Goal: Information Seeking & Learning: Check status

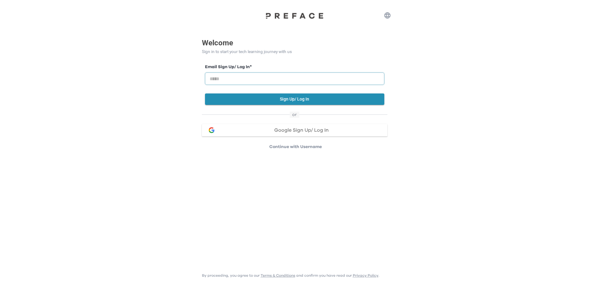
click at [255, 80] on input "email" at bounding box center [294, 79] width 179 height 12
type input "**********"
click at [263, 96] on button "Sign Up/ Log In" at bounding box center [294, 99] width 179 height 11
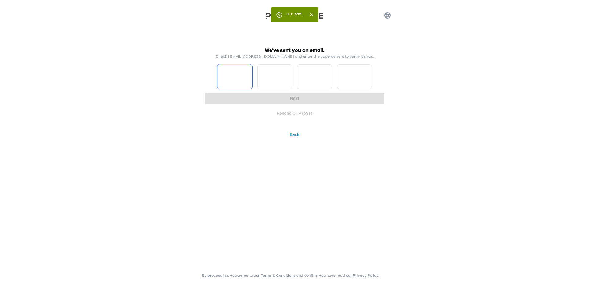
click at [241, 81] on input "Please enter OTP character 1" at bounding box center [234, 77] width 35 height 25
type input "*"
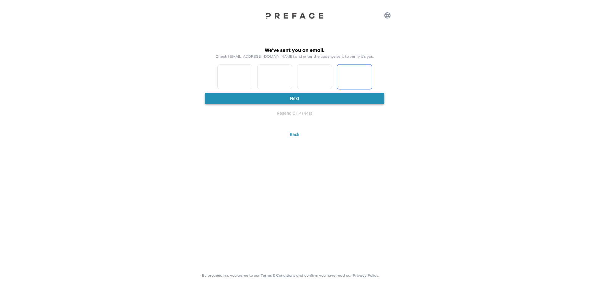
type input "*"
click at [330, 101] on button "Next" at bounding box center [294, 98] width 179 height 11
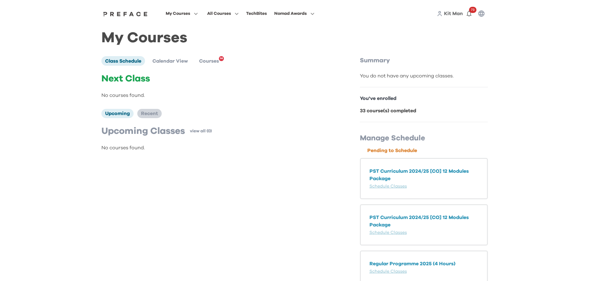
click at [158, 116] on span "Recent" at bounding box center [149, 113] width 17 height 5
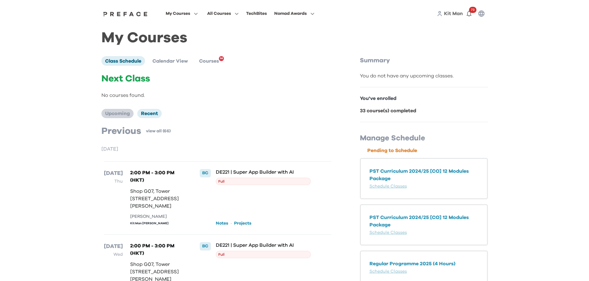
click at [122, 113] on span "Upcoming" at bounding box center [117, 113] width 25 height 5
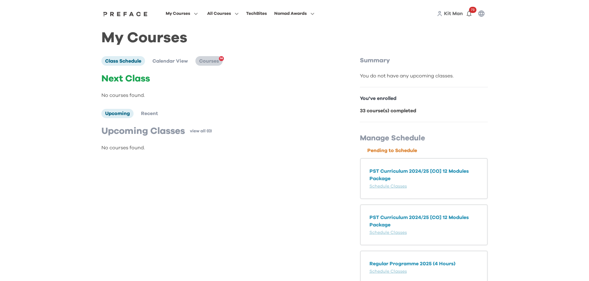
click at [214, 60] on span "Courses" at bounding box center [209, 61] width 20 height 5
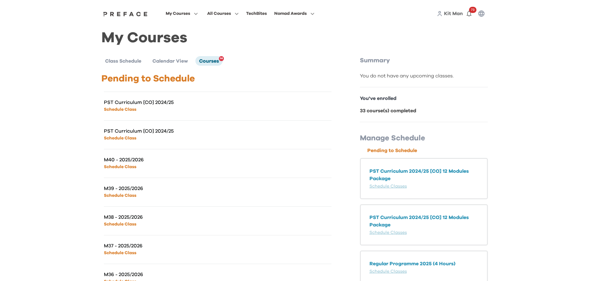
click at [125, 110] on link "Schedule Class" at bounding box center [120, 110] width 32 height 4
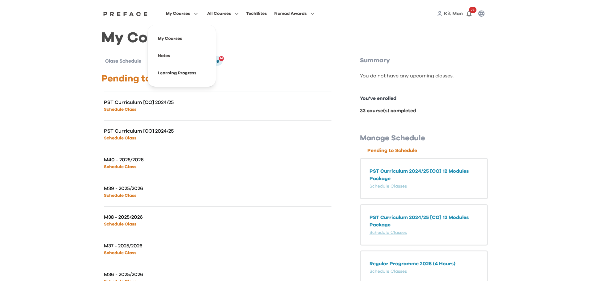
click at [183, 77] on span at bounding box center [182, 73] width 58 height 17
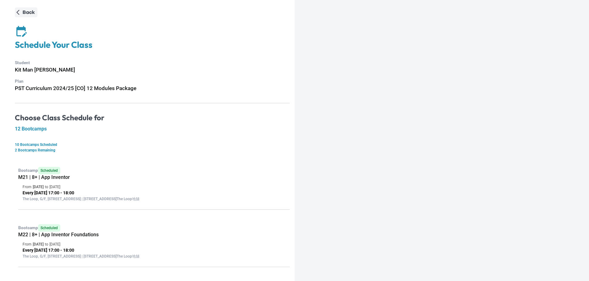
click at [29, 11] on p "Back" at bounding box center [29, 12] width 12 height 7
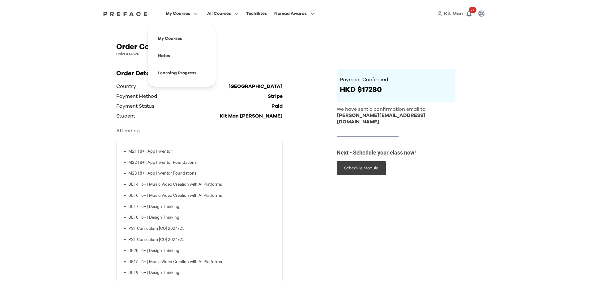
click at [177, 12] on span "My Courses" at bounding box center [178, 13] width 24 height 7
click at [174, 39] on span at bounding box center [182, 38] width 58 height 17
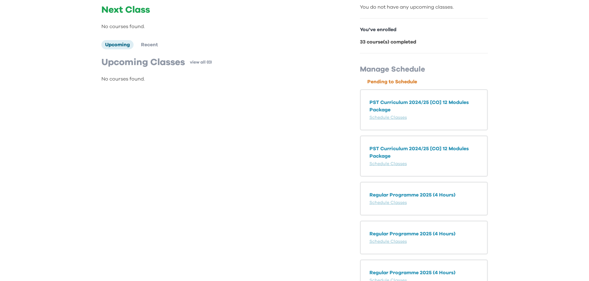
scroll to position [62, 0]
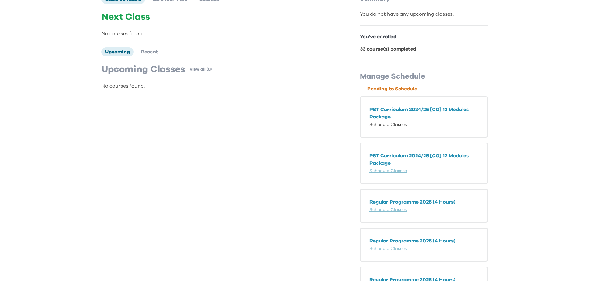
click at [393, 127] on link "Schedule Classes" at bounding box center [387, 125] width 37 height 4
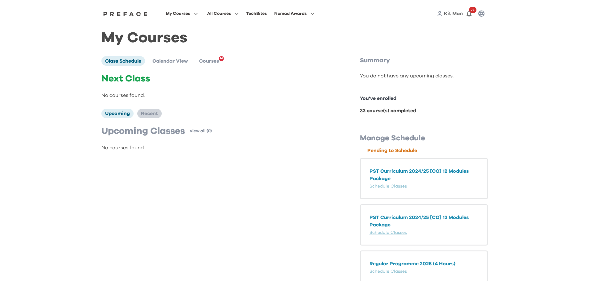
click at [151, 113] on span "Recent" at bounding box center [149, 113] width 17 height 5
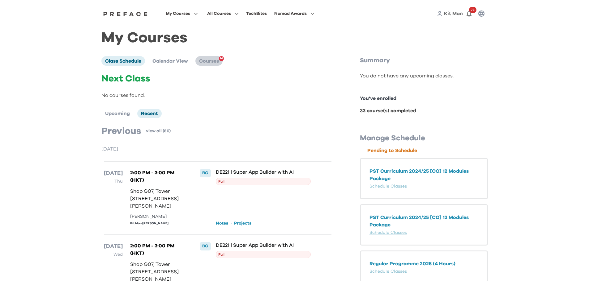
click at [209, 63] on span "Courses" at bounding box center [209, 61] width 20 height 5
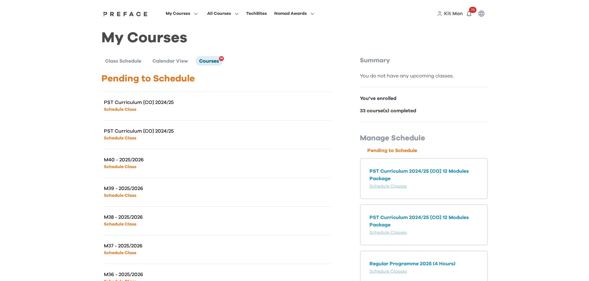
click at [128, 110] on link "Schedule Class" at bounding box center [120, 110] width 32 height 4
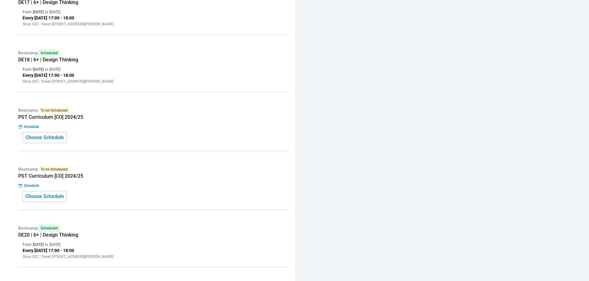
scroll to position [462, 0]
click at [39, 136] on p "Choose Schedule" at bounding box center [44, 138] width 39 height 7
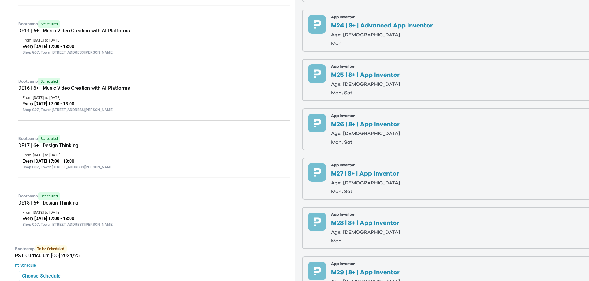
scroll to position [0, 0]
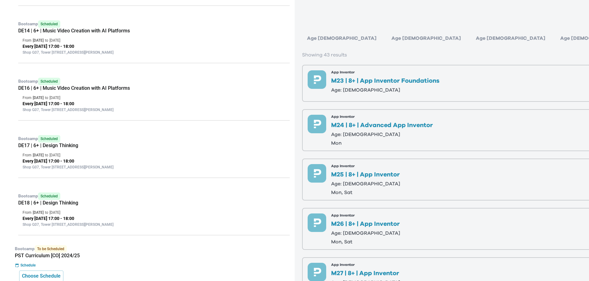
click at [471, 40] on div "Age 8-9" at bounding box center [510, 38] width 79 height 12
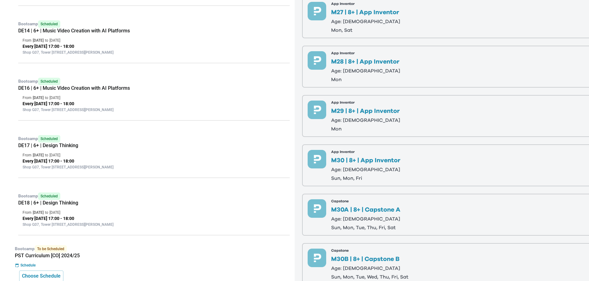
scroll to position [301, 0]
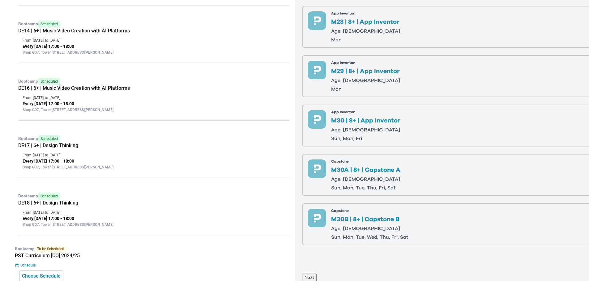
click at [346, 168] on p "M30A | 8+ | Capstone A" at bounding box center [365, 170] width 69 height 6
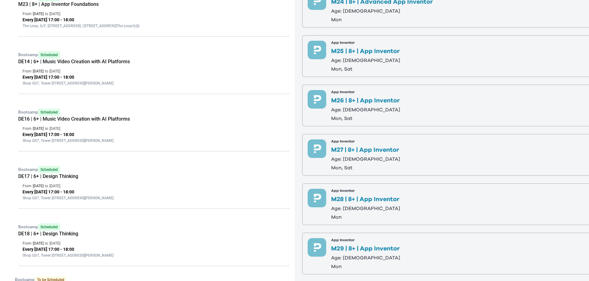
scroll to position [0, 0]
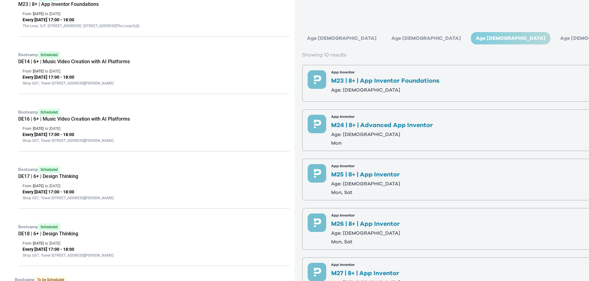
click at [555, 38] on div "Age 10+" at bounding box center [596, 38] width 82 height 12
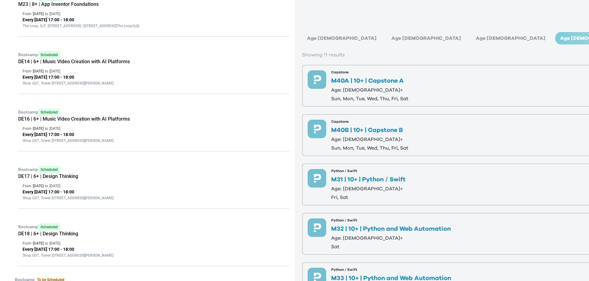
click at [471, 40] on div "Age 8-9" at bounding box center [510, 38] width 79 height 12
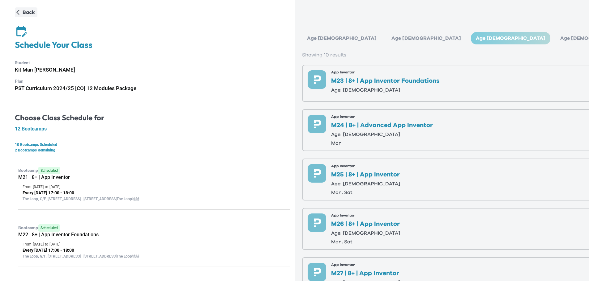
click at [23, 11] on p "Back" at bounding box center [29, 12] width 12 height 7
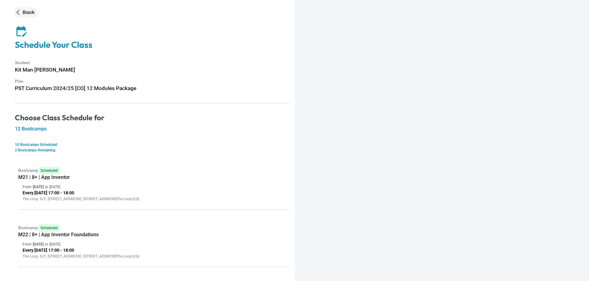
click at [19, 12] on icon "button" at bounding box center [18, 12] width 6 height 6
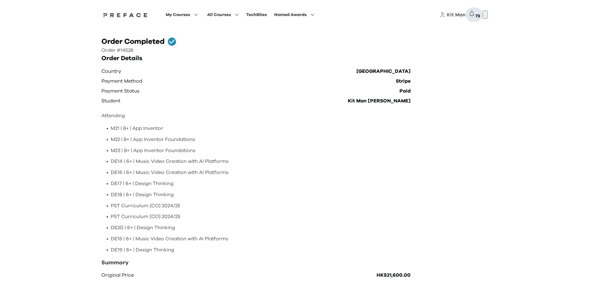
click at [475, 13] on button "73" at bounding box center [473, 14] width 17 height 15
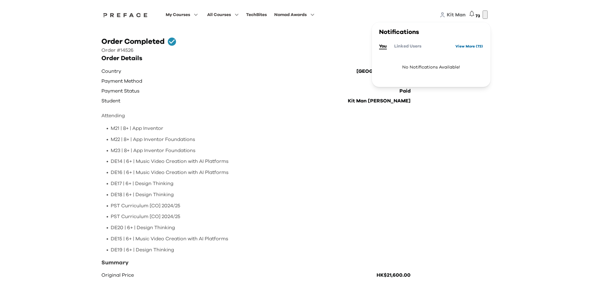
click at [460, 42] on link "View More ( 73 )" at bounding box center [468, 46] width 27 height 10
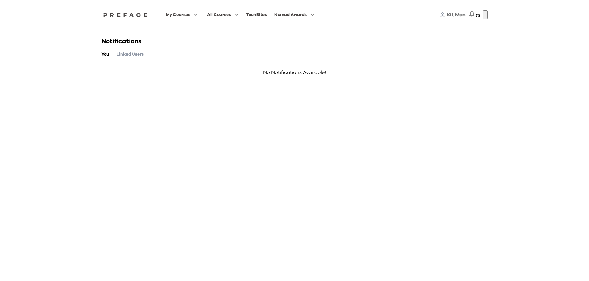
click at [130, 53] on button "Linked Users" at bounding box center [129, 54] width 27 height 7
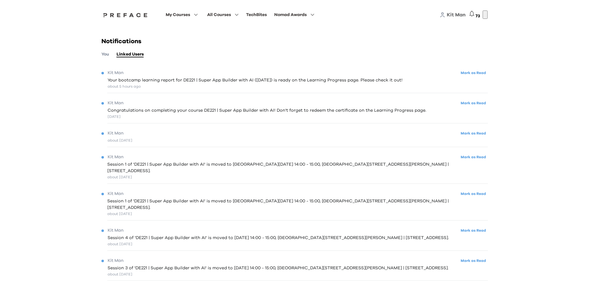
click at [355, 78] on span "Your bootcamp learning report for DE221 | Super App Builder with AI (21/08/2025…" at bounding box center [255, 80] width 295 height 6
click at [173, 40] on span at bounding box center [182, 39] width 58 height 17
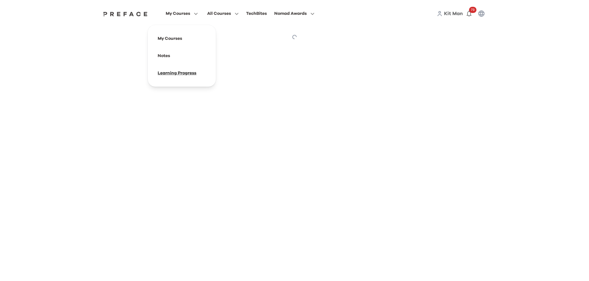
click at [171, 75] on span at bounding box center [182, 73] width 58 height 17
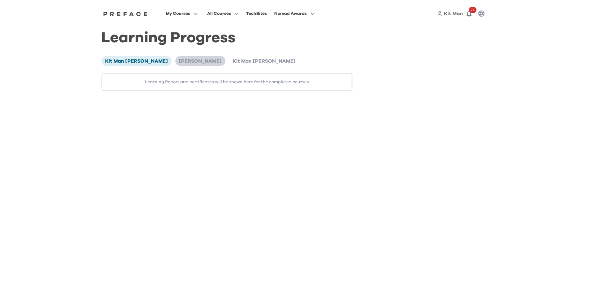
click at [179, 63] on span "[PERSON_NAME]" at bounding box center [200, 61] width 43 height 5
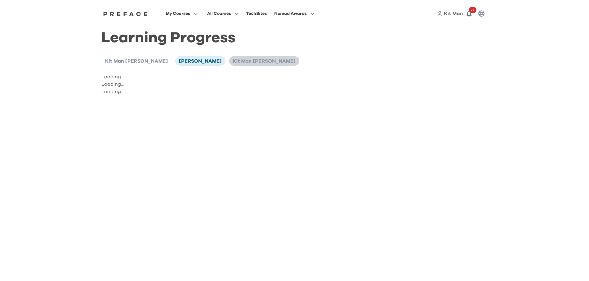
click at [229, 62] on li "Kit Man [PERSON_NAME]" at bounding box center [264, 60] width 70 height 9
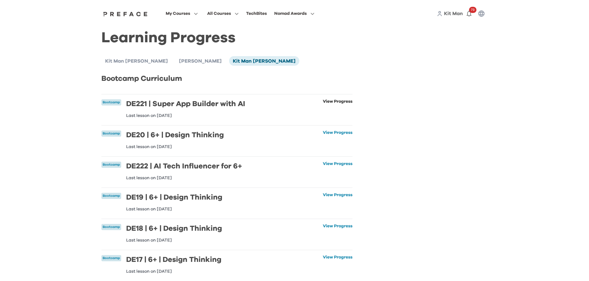
click at [323, 101] on link "View Progress" at bounding box center [338, 108] width 30 height 19
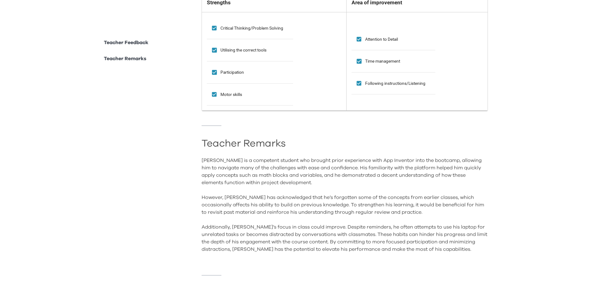
scroll to position [560, 0]
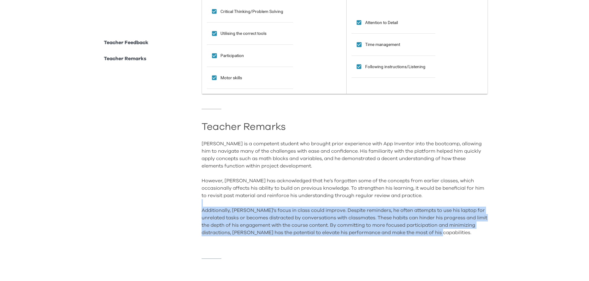
drag, startPoint x: 478, startPoint y: 231, endPoint x: 166, endPoint y: 199, distance: 313.9
click at [373, 224] on div "Chester is a competent student who brought prior experience with App Inventor i…" at bounding box center [344, 192] width 286 height 104
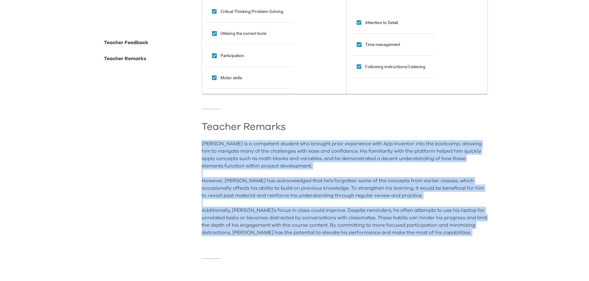
drag, startPoint x: 202, startPoint y: 138, endPoint x: 474, endPoint y: 236, distance: 288.8
click at [474, 236] on div "Chester is a competent student who brought prior experience with App Inventor i…" at bounding box center [344, 192] width 286 height 104
copy div "Chester is a competent student who brought prior experience with App Inventor i…"
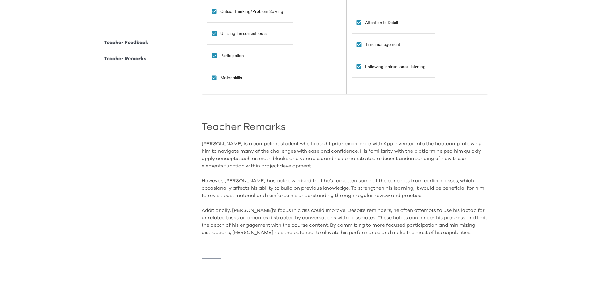
scroll to position [405, 0]
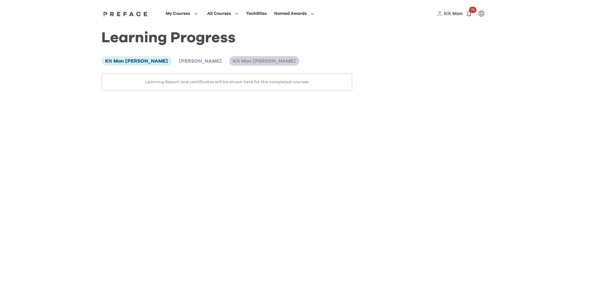
click at [233, 61] on span "Kit Man [PERSON_NAME]" at bounding box center [264, 61] width 63 height 5
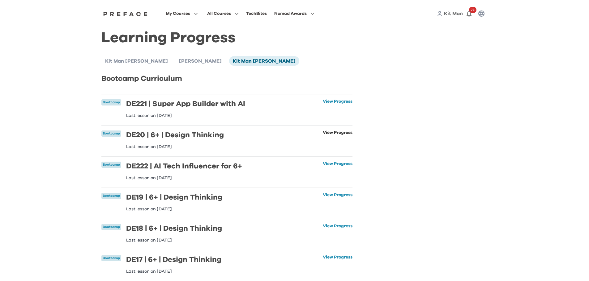
click at [332, 131] on link "View Progress" at bounding box center [338, 140] width 30 height 19
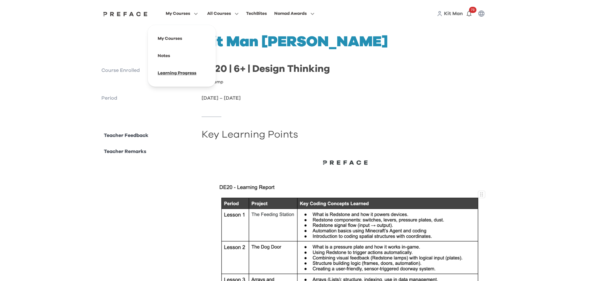
click at [172, 77] on span at bounding box center [182, 73] width 58 height 17
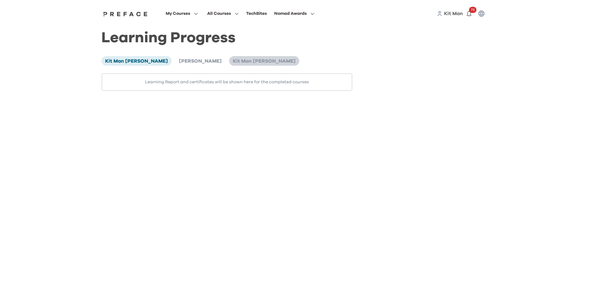
click at [233, 63] on span "Kit Man [PERSON_NAME]" at bounding box center [264, 61] width 63 height 5
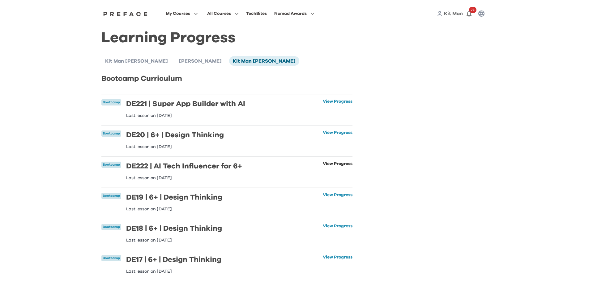
click at [339, 165] on link "View Progress" at bounding box center [338, 171] width 30 height 19
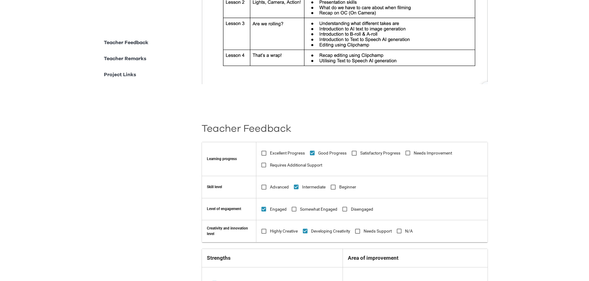
scroll to position [150, 0]
